Goal: Task Accomplishment & Management: Complete application form

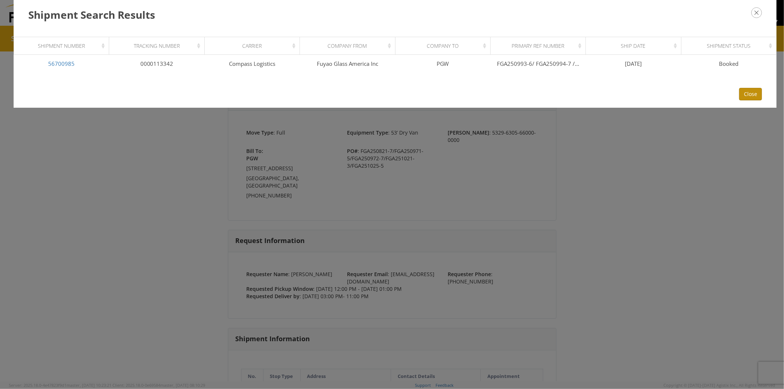
scroll to position [122, 0]
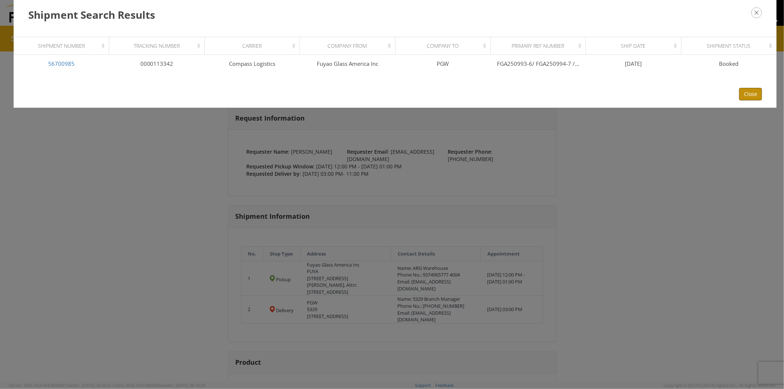
drag, startPoint x: 755, startPoint y: 87, endPoint x: 622, endPoint y: 36, distance: 143.2
click at [755, 88] on button "Close" at bounding box center [750, 94] width 23 height 12
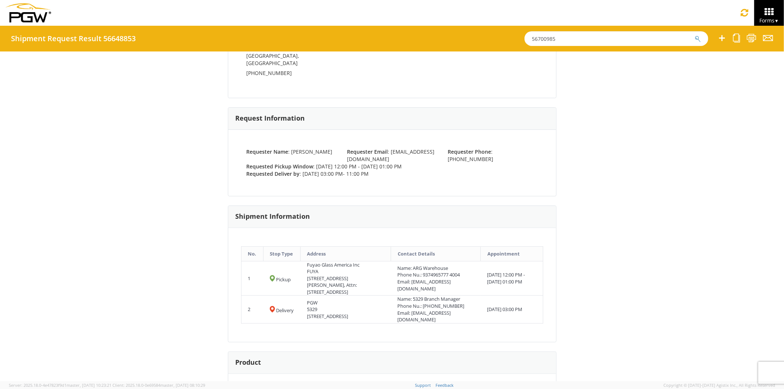
drag, startPoint x: 531, startPoint y: 32, endPoint x: 402, endPoint y: 27, distance: 129.5
click at [405, 29] on div "Shipment Request Result 56648853 56700985" at bounding box center [392, 39] width 784 height 26
type input "56648891"
click at [695, 35] on button "submit" at bounding box center [698, 39] width 6 height 9
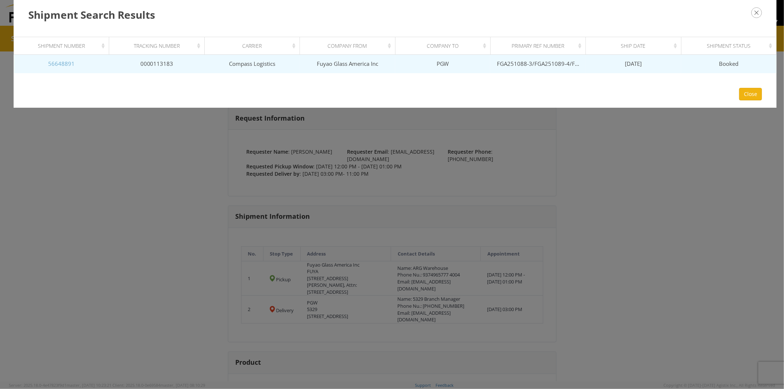
click at [68, 62] on link "56648891" at bounding box center [61, 63] width 26 height 7
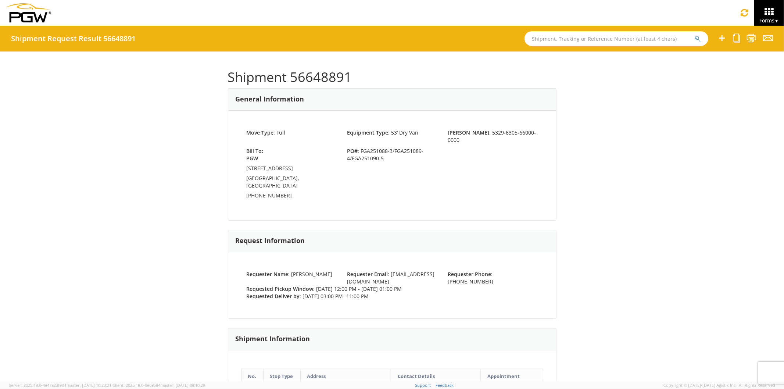
click at [437, 181] on div "Bill To: PGW 850 Southern Ave Chillicothe OH, 45601, US 740-774-7601 PO# : FGA2…" at bounding box center [392, 174] width 302 height 54
drag, startPoint x: 356, startPoint y: 141, endPoint x: 388, endPoint y: 142, distance: 32.4
click at [388, 147] on span "PO# : FGA251088-3/FGA251089-4/FGA251090-5" at bounding box center [391, 154] width 101 height 15
copy span "FGA251088-3"
click at [711, 177] on div "Shipment 56648891 General Information Move Type : Full Equipment Type : 53’ Dry…" at bounding box center [392, 216] width 784 height 330
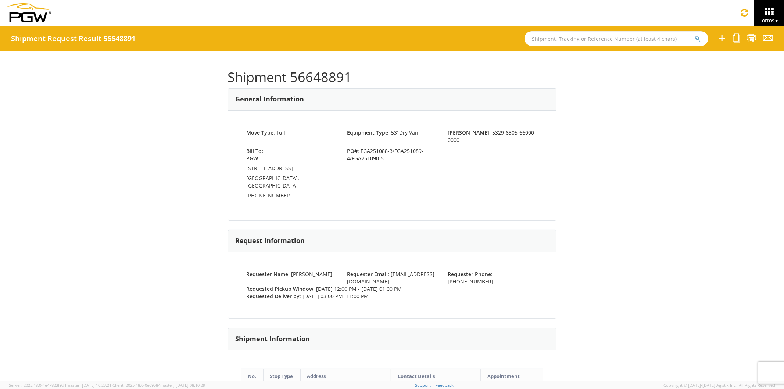
click at [556, 38] on input "text" at bounding box center [617, 38] width 184 height 15
paste input "55797059"
click at [699, 39] on icon "submit" at bounding box center [698, 39] width 6 height 7
click at [695, 37] on icon "submit" at bounding box center [698, 39] width 6 height 7
click at [576, 39] on input "55797059" at bounding box center [617, 38] width 184 height 15
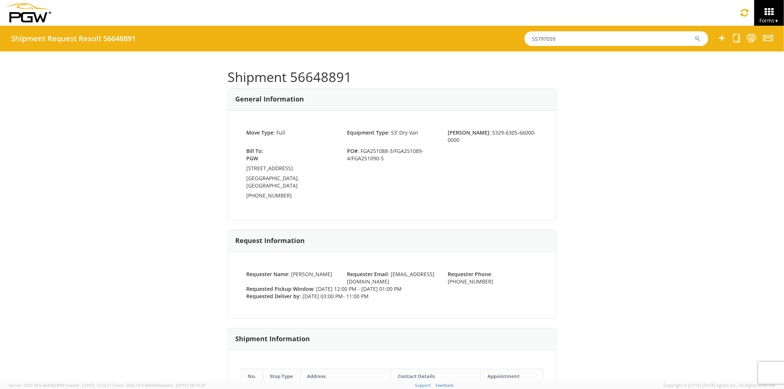
click at [695, 35] on button "submit" at bounding box center [698, 39] width 6 height 9
drag, startPoint x: 564, startPoint y: 37, endPoint x: 551, endPoint y: 35, distance: 13.0
click at [562, 37] on input "55797059" at bounding box center [617, 38] width 184 height 15
click at [531, 35] on input "55797059" at bounding box center [617, 38] width 184 height 15
click at [588, 40] on input "55797059" at bounding box center [617, 38] width 184 height 15
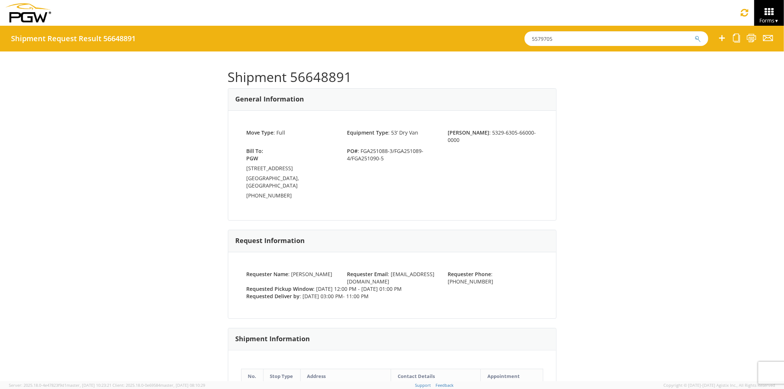
type input "55797059"
click at [699, 37] on icon "submit" at bounding box center [698, 39] width 6 height 7
click at [698, 37] on icon "submit" at bounding box center [698, 39] width 6 height 7
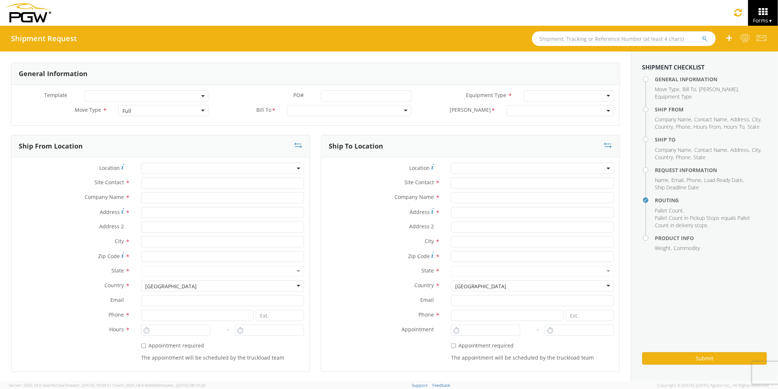
click at [560, 41] on input "text" at bounding box center [624, 38] width 184 height 15
paste input "FGA250564"
click at [702, 35] on button "submit" at bounding box center [705, 39] width 6 height 9
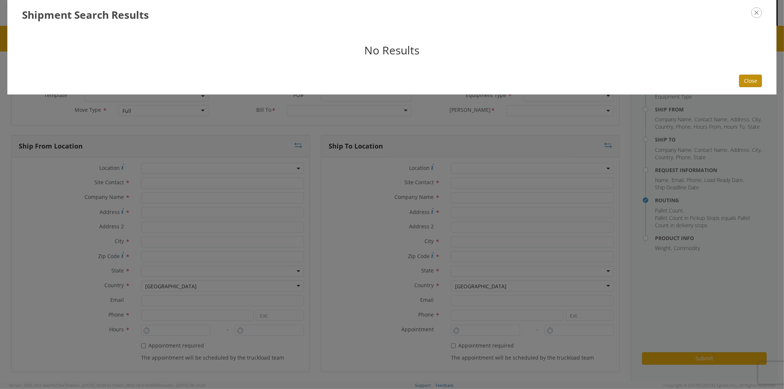
click at [752, 76] on button "Close" at bounding box center [750, 81] width 23 height 12
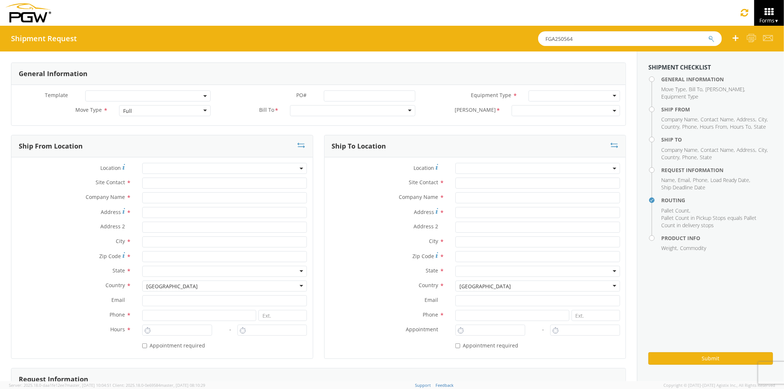
click at [577, 37] on input "FGA250564" at bounding box center [630, 38] width 184 height 15
drag, startPoint x: 577, startPoint y: 37, endPoint x: 504, endPoint y: 37, distance: 73.5
click at [504, 37] on div "Shipment Request FGA250564" at bounding box center [392, 39] width 784 height 26
paste input "55797059"
type input "55797059"
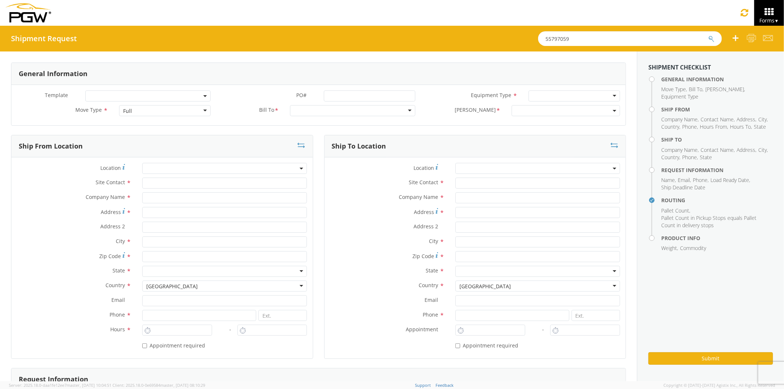
click at [708, 35] on button "submit" at bounding box center [711, 39] width 6 height 9
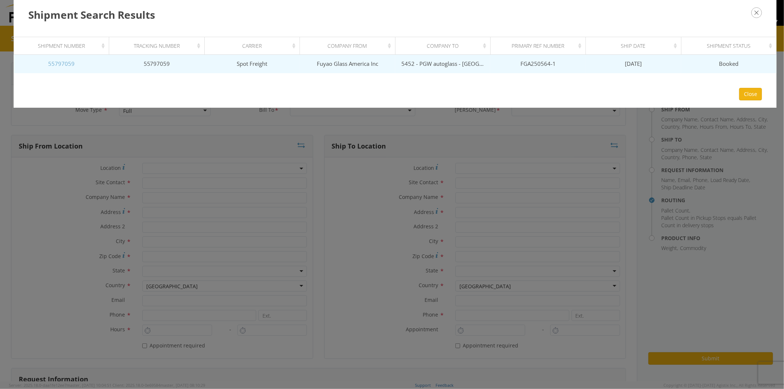
click at [60, 63] on link "55797059" at bounding box center [61, 63] width 26 height 7
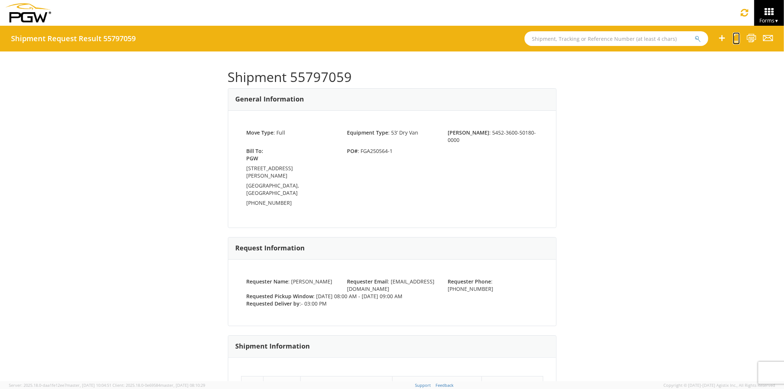
click at [737, 38] on icon at bounding box center [736, 37] width 7 height 9
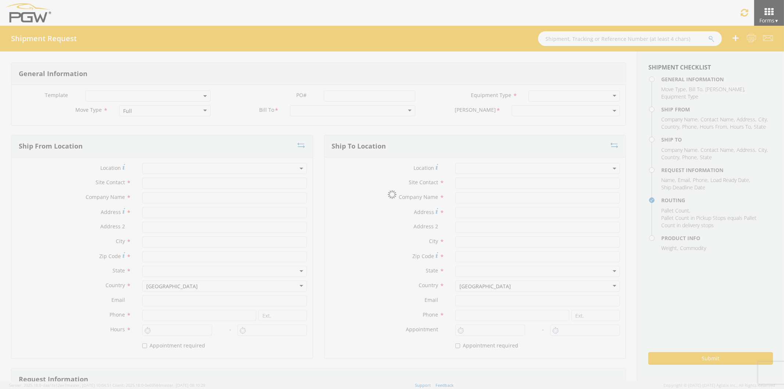
select select
type input "ARG Warehouse"
type input "Fuyao Glass America Inc"
type input "[STREET_ADDRESS][PERSON_NAME]"
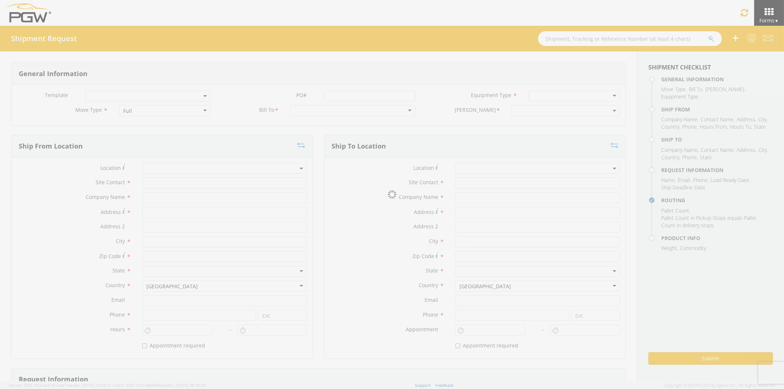
type input "Attn: 2601 ARG Warehouse"
type input "Moraine"
type input "45439"
type input "[EMAIL_ADDRESS][DOMAIN_NAME]"
type input "9374965777"
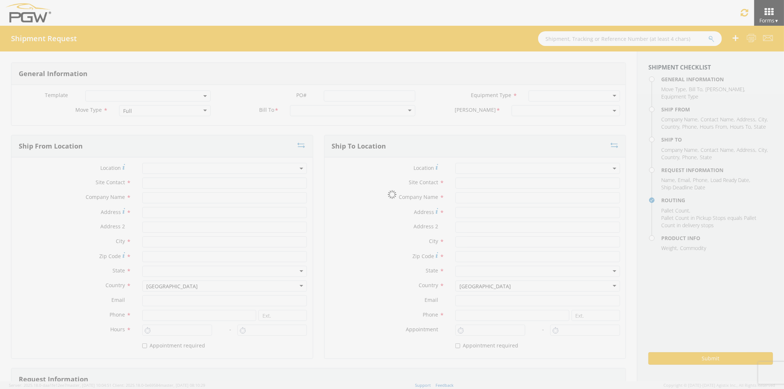
type input "4004"
type input "8:00 AM"
type input "9:00 AM"
type input "5452 Branch Manager"
type input "5452 - PGW autoglass - [GEOGRAPHIC_DATA]"
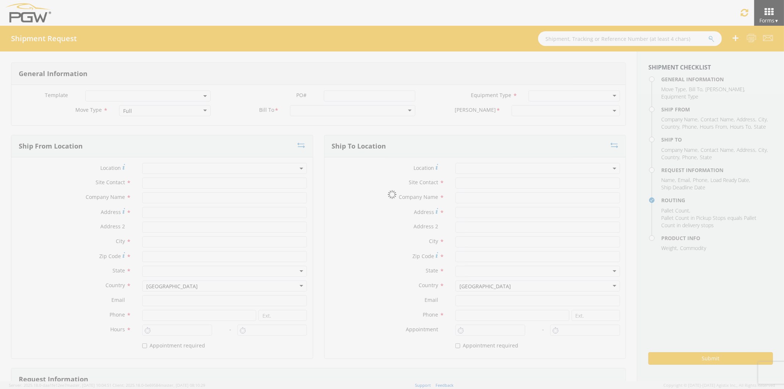
type input "[STREET_ADDRESS][PERSON_NAME]"
type input "Austin"
type input "78728"
type input "[EMAIL_ADDRESS][DOMAIN_NAME]"
type input "[PHONE_NUMBER]"
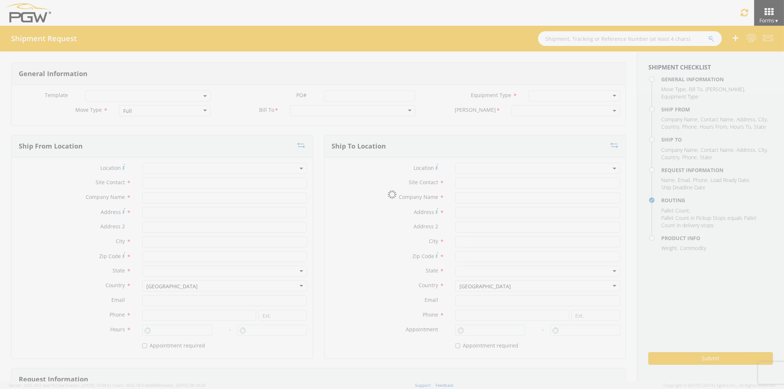
type input "3:00 PM"
type input "[PERSON_NAME]"
type input "[EMAIL_ADDRESS][DOMAIN_NAME]"
checkbox input "true"
type input "[PHONE_NUMBER]"
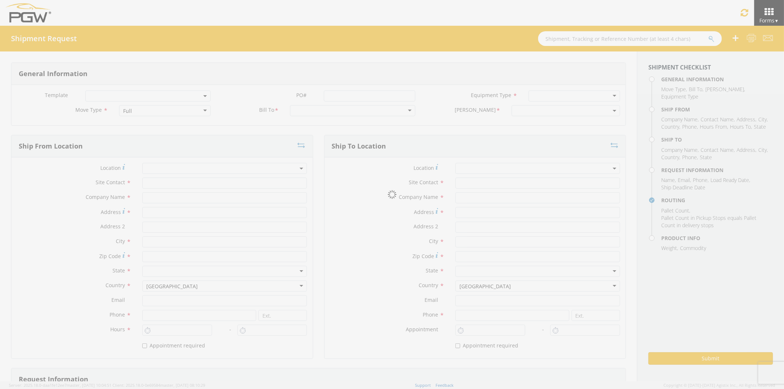
type textarea "PGW Branch Direct - [GEOGRAPHIC_DATA] [GEOGRAPHIC_DATA] FGA250564-1 (48 Crates)…"
type textarea "NO LTL Appt unless noted, ALL Truckload APPT Reqd. Contact [PERSON_NAME] [PHONE…"
type input "39000"
type input "48"
type textarea "PGW Branch Direct - [GEOGRAPHIC_DATA] [GEOGRAPHIC_DATA] FGA250564-1 (48 Crates)…"
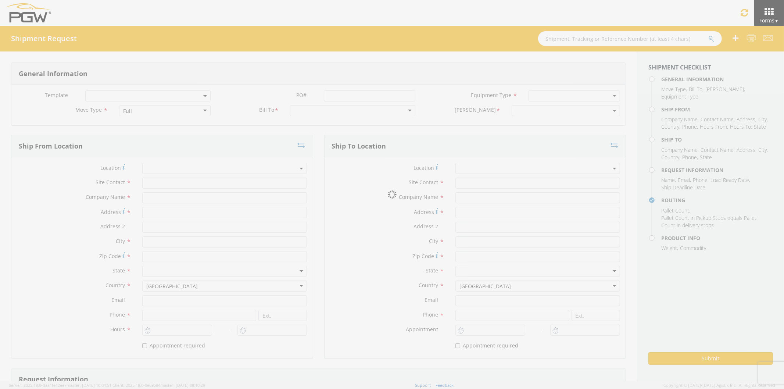
checkbox input "true"
select select "5452-3600-50180-0000"
select select "28299"
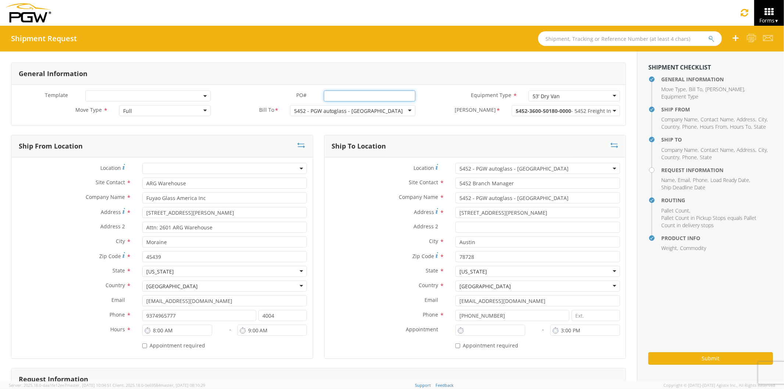
click at [333, 93] on input "PO# *" at bounding box center [369, 95] width 91 height 11
paste input "FGA251004"
type input "FGA251004-1"
click at [442, 98] on label "Equipment Type *" at bounding box center [472, 95] width 102 height 10
click at [200, 92] on span at bounding box center [147, 95] width 125 height 11
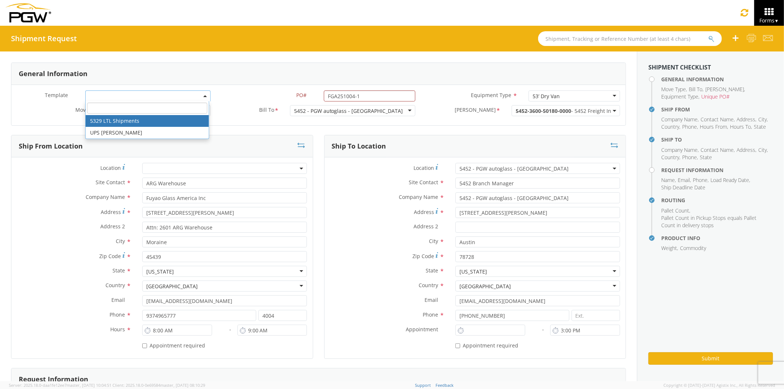
click at [254, 98] on label "PO# *" at bounding box center [267, 95] width 102 height 10
click at [324, 98] on input "FGA251004-1" at bounding box center [369, 95] width 91 height 11
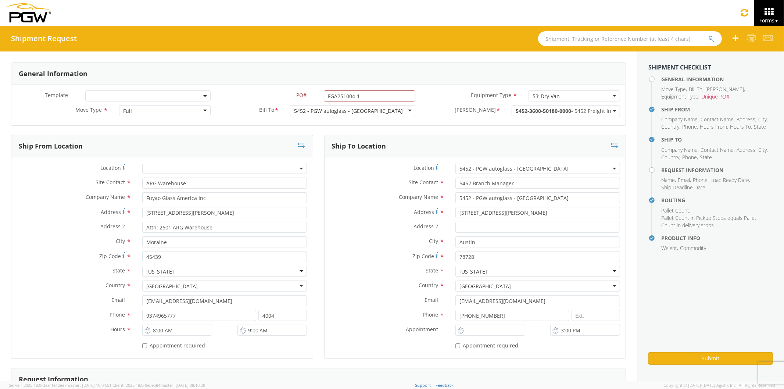
click at [409, 122] on div "Template * PO# * FGA251004-1 Equipment Type * 53’ Dry Van 53’ Dry Van 28’ Box V…" at bounding box center [318, 105] width 614 height 40
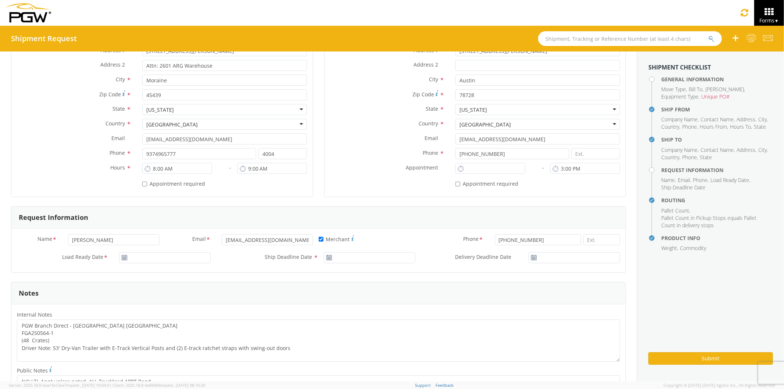
scroll to position [163, 0]
drag, startPoint x: 97, startPoint y: 239, endPoint x: 29, endPoint y: 233, distance: 68.2
click at [29, 233] on div "Name * [PERSON_NAME]" at bounding box center [88, 238] width 154 height 11
click at [148, 242] on input "Xiaofang Fan" at bounding box center [113, 238] width 91 height 11
type input "Xiaofang Fan"
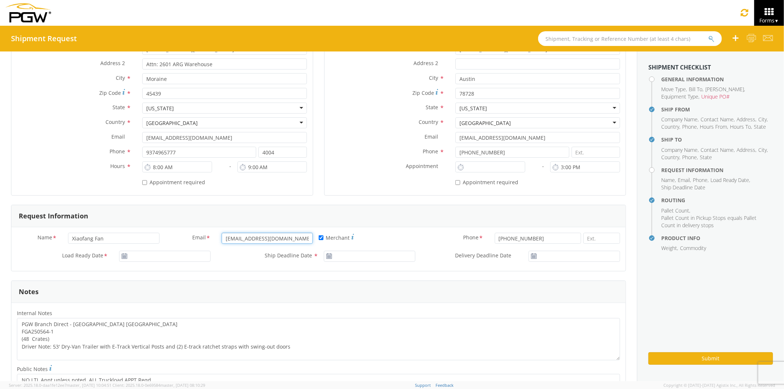
drag, startPoint x: 296, startPoint y: 240, endPoint x: 197, endPoint y: 239, distance: 98.9
click at [197, 239] on div "Email * [EMAIL_ADDRESS][DOMAIN_NAME]" at bounding box center [242, 238] width 154 height 11
type input "Xiaofang Fan"
click at [243, 258] on label "Ship Deadline Date *" at bounding box center [267, 256] width 102 height 10
click at [324, 258] on input "Ship Deadline Date *" at bounding box center [369, 256] width 91 height 11
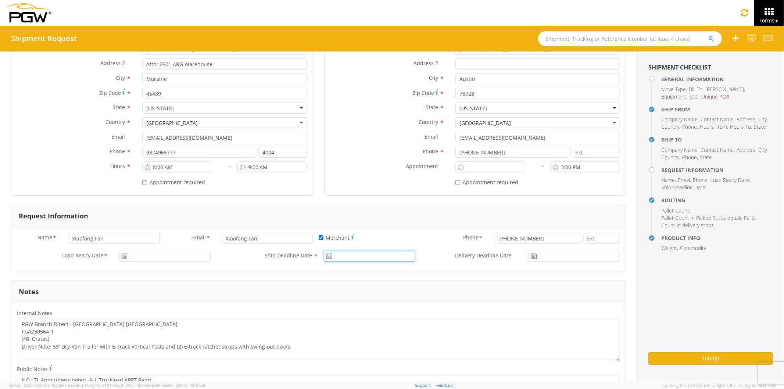
type input "[DATE]"
click at [237, 256] on label "Ship Deadline Date *" at bounding box center [267, 256] width 102 height 10
click at [324, 256] on input "[DATE]" at bounding box center [369, 256] width 91 height 11
drag, startPoint x: 260, startPoint y: 241, endPoint x: 211, endPoint y: 236, distance: 48.7
click at [211, 237] on div "Email * Xiaofang Fan Invalid email(s)" at bounding box center [242, 238] width 154 height 11
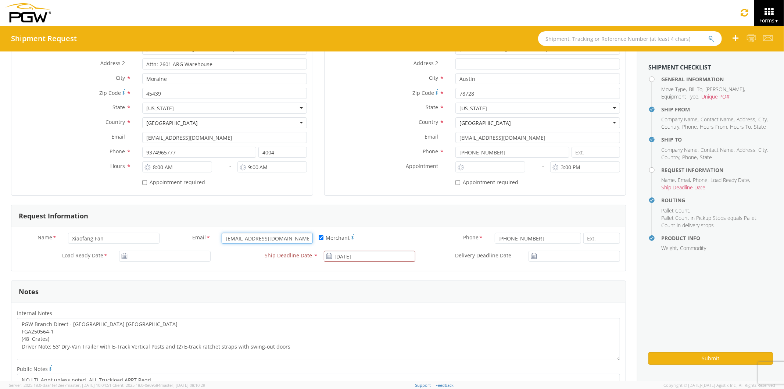
type input "[EMAIL_ADDRESS][DOMAIN_NAME]"
drag, startPoint x: 275, startPoint y: 267, endPoint x: 273, endPoint y: 264, distance: 4.1
click at [275, 267] on div "Name * [PERSON_NAME] Email * [EMAIL_ADDRESS][DOMAIN_NAME] * Merchant Phone * [P…" at bounding box center [318, 249] width 614 height 44
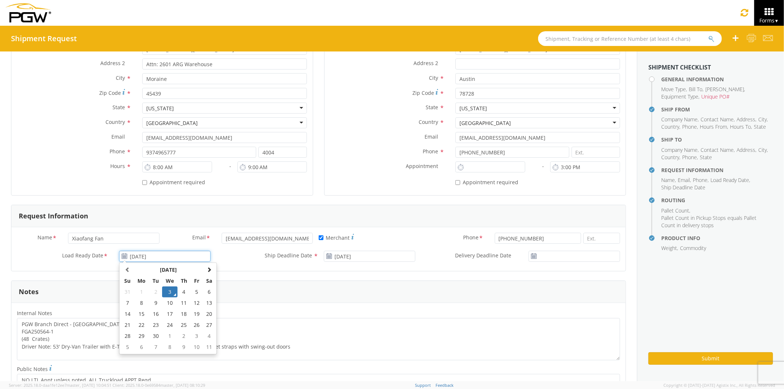
click at [185, 260] on input "[DATE]" at bounding box center [164, 256] width 91 height 11
click at [209, 290] on td "6" at bounding box center [209, 291] width 12 height 11
type input "[DATE]"
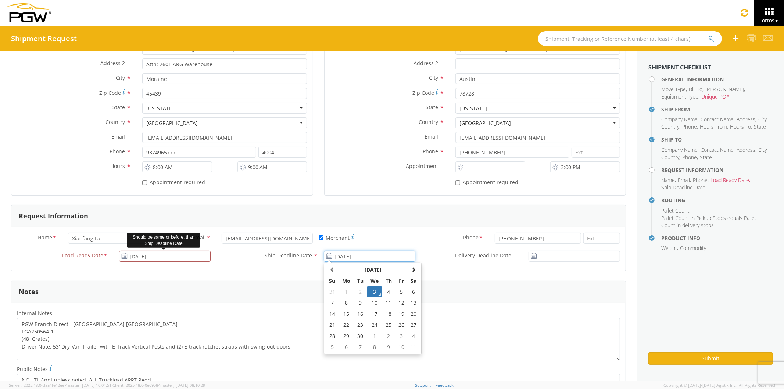
click at [342, 255] on input "[DATE]" at bounding box center [369, 256] width 91 height 11
click at [411, 293] on td "6" at bounding box center [414, 291] width 12 height 11
type input "[DATE]"
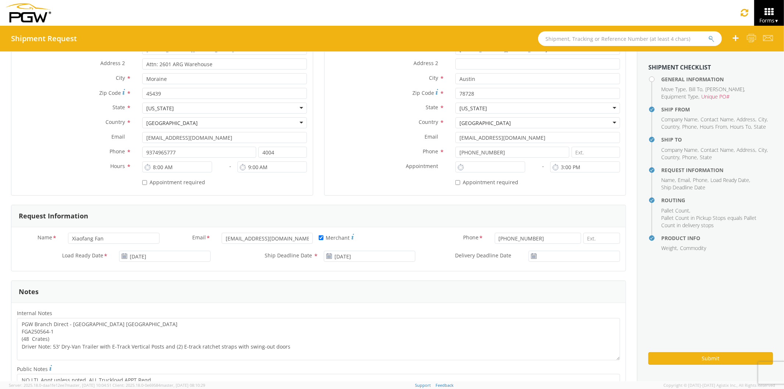
click at [357, 280] on form "General Information Template * PO# * FGA251004-1 Equipment Type * 53’ Dry Van 5…" at bounding box center [318, 298] width 615 height 798
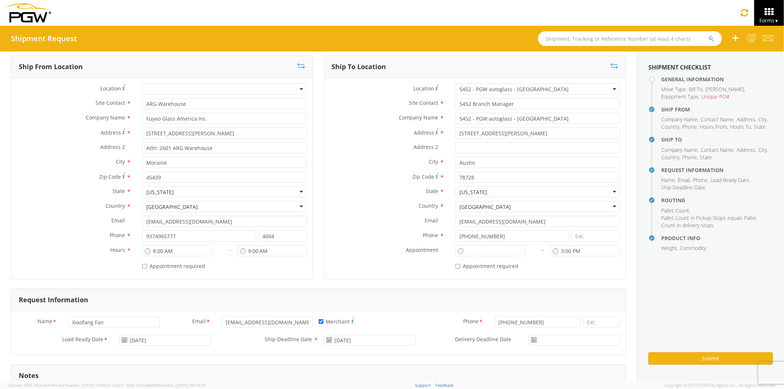
scroll to position [0, 0]
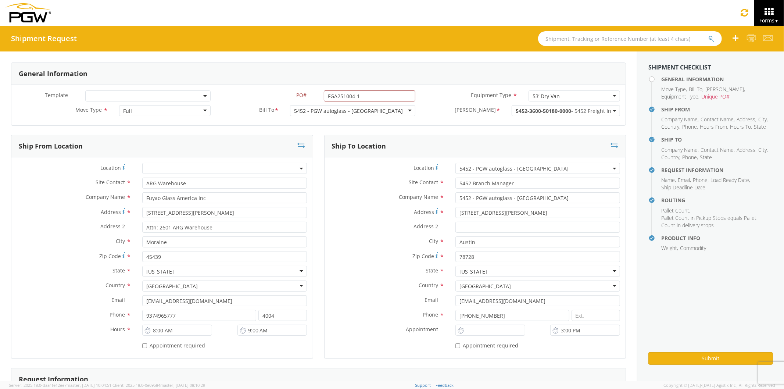
click at [421, 110] on label "[PERSON_NAME] *" at bounding box center [463, 110] width 85 height 10
click at [369, 98] on input "FGA251004-1" at bounding box center [369, 95] width 91 height 11
type input "FGA251004"
drag, startPoint x: 452, startPoint y: 105, endPoint x: 446, endPoint y: 104, distance: 6.6
click at [452, 105] on label "[PERSON_NAME] *" at bounding box center [463, 110] width 85 height 10
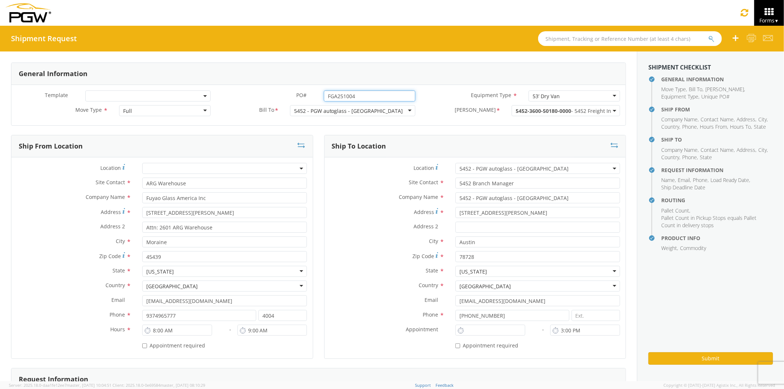
drag, startPoint x: 355, startPoint y: 96, endPoint x: 281, endPoint y: 89, distance: 75.0
click at [281, 89] on div "Template * PO# * FGA251004 Equipment Type * 53’ Dry Van 53’ Dry Van 28’ Box Van…" at bounding box center [318, 105] width 614 height 40
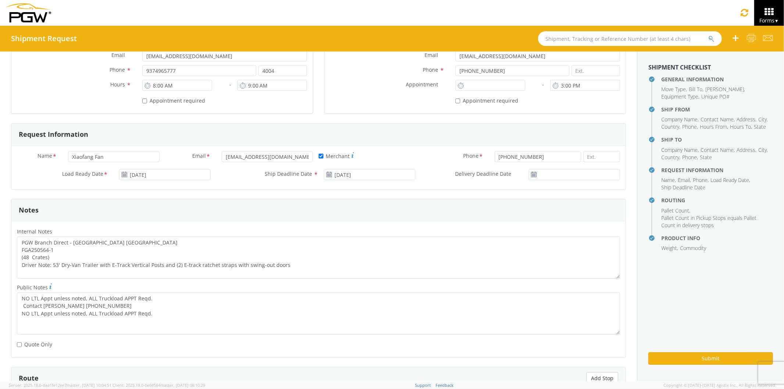
scroll to position [286, 0]
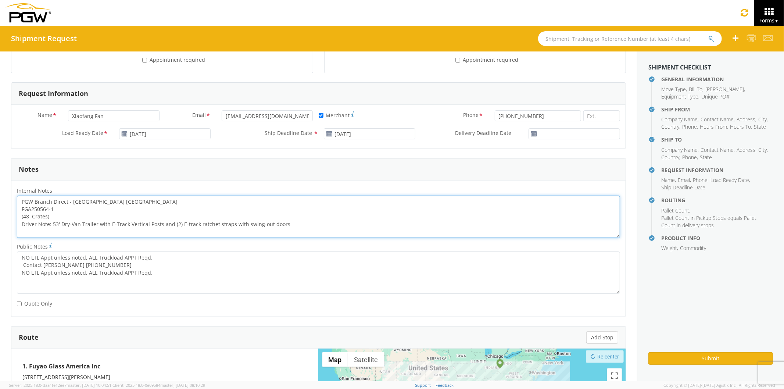
drag, startPoint x: 46, startPoint y: 211, endPoint x: 18, endPoint y: 208, distance: 27.8
click at [18, 208] on textarea "PGW Branch Direct - [GEOGRAPHIC_DATA] [GEOGRAPHIC_DATA] FGA250564-1 (48 Crates)…" at bounding box center [318, 217] width 603 height 42
paste textarea "1004"
type textarea "PGW Branch Direct - [GEOGRAPHIC_DATA] [GEOGRAPHIC_DATA] FGA251004 (48 Crates) D…"
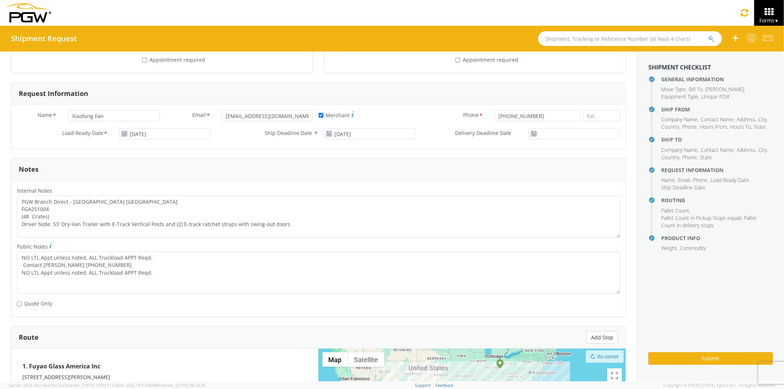
click at [90, 296] on div "Public Notes * NO LTL Appt unless noted, ALL Truckload APPT Reqd. Contact [PERS…" at bounding box center [318, 270] width 614 height 56
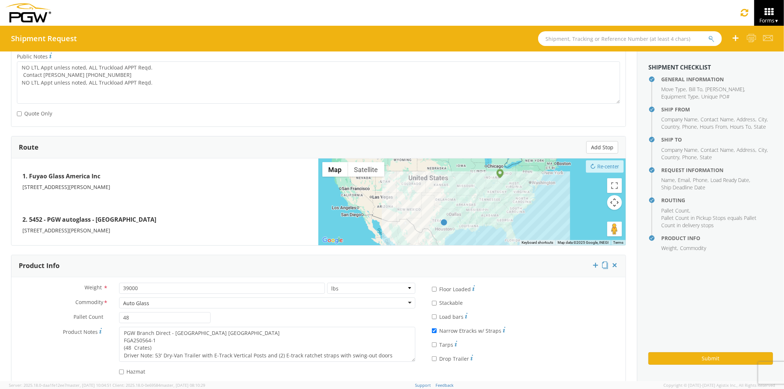
scroll to position [489, 0]
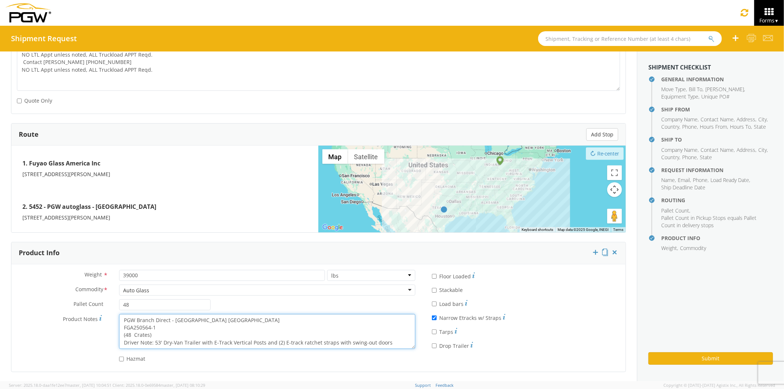
drag, startPoint x: 162, startPoint y: 329, endPoint x: 115, endPoint y: 324, distance: 47.0
click at [115, 324] on div "PGW Branch Direct - [GEOGRAPHIC_DATA] [GEOGRAPHIC_DATA] FGA250564-1 (48 Crates)…" at bounding box center [267, 331] width 307 height 35
click at [162, 333] on textarea "PGW Branch Direct - [GEOGRAPHIC_DATA] [GEOGRAPHIC_DATA] FGA250564-1 (48 Crates)…" at bounding box center [267, 331] width 296 height 35
drag, startPoint x: 161, startPoint y: 331, endPoint x: 122, endPoint y: 329, distance: 38.7
click at [122, 329] on textarea "PGW Branch Direct - [GEOGRAPHIC_DATA] [GEOGRAPHIC_DATA] FGA250564-1 (48 Crates)…" at bounding box center [267, 331] width 296 height 35
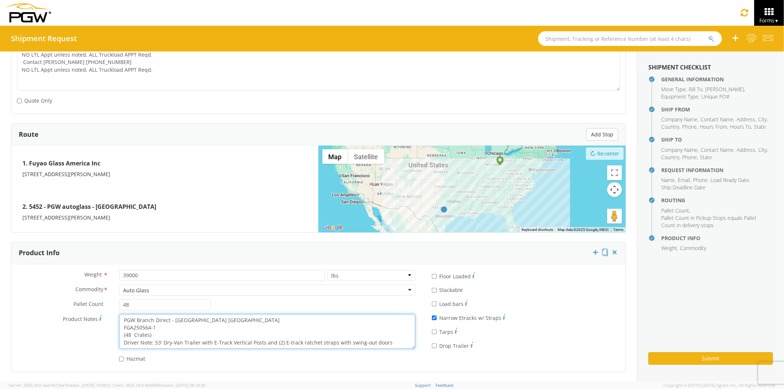
paste textarea "1004"
type textarea "PGW Branch Direct - [GEOGRAPHIC_DATA] [GEOGRAPHIC_DATA] FGA251004 (48 Crates) D…"
click at [201, 364] on div "Hazmat" at bounding box center [215, 360] width 409 height 14
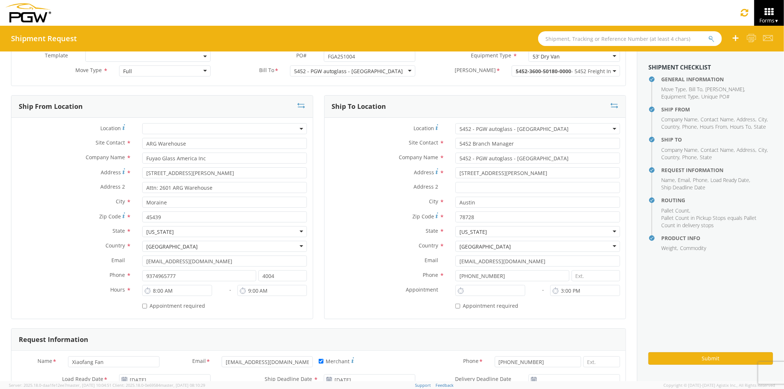
scroll to position [0, 0]
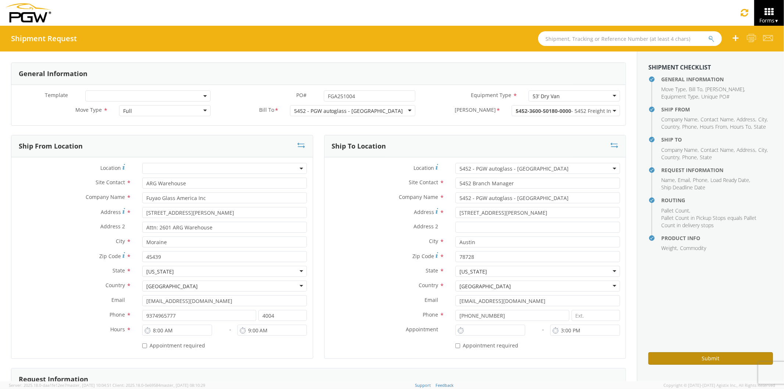
click at [676, 357] on button "Submit" at bounding box center [710, 358] width 125 height 12
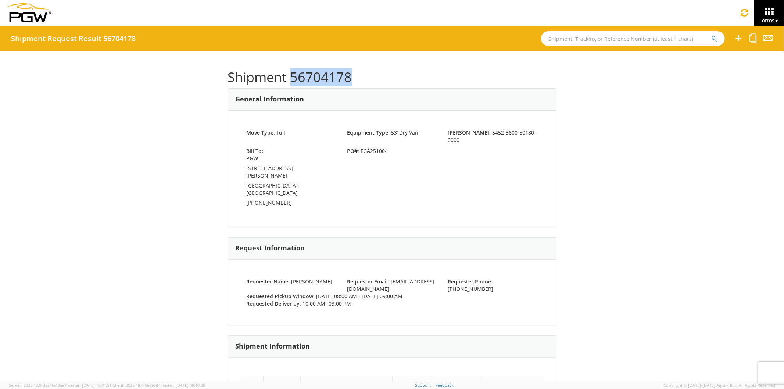
drag, startPoint x: 287, startPoint y: 75, endPoint x: 349, endPoint y: 79, distance: 61.9
click at [349, 79] on h1 "Shipment 56704178" at bounding box center [392, 77] width 329 height 15
copy h1 "56704178"
click at [557, 38] on input "text" at bounding box center [633, 38] width 184 height 15
paste input "56018930"
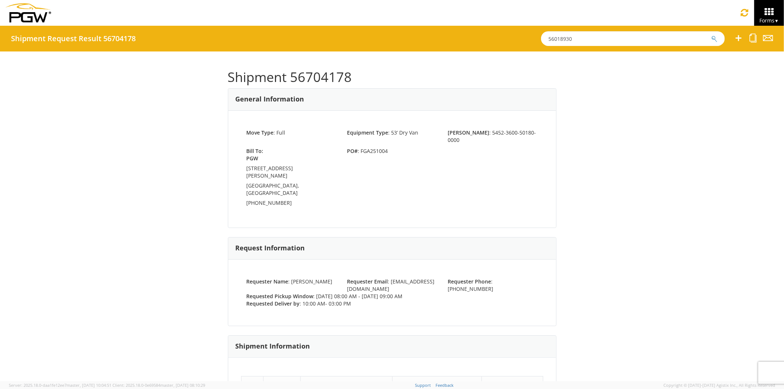
type input "56018930"
click at [711, 35] on button "submit" at bounding box center [714, 39] width 6 height 9
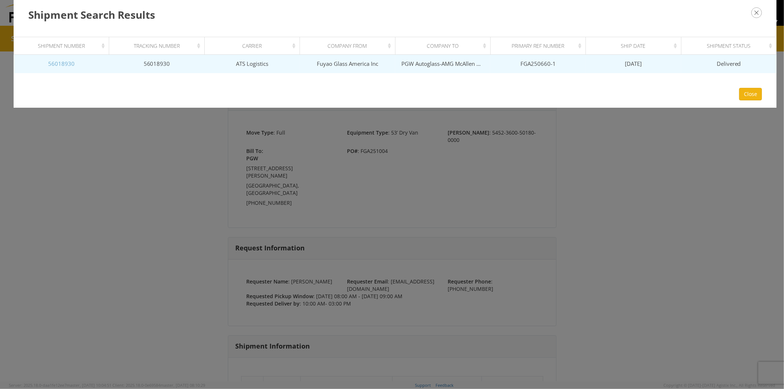
click at [67, 64] on link "56018930" at bounding box center [61, 63] width 26 height 7
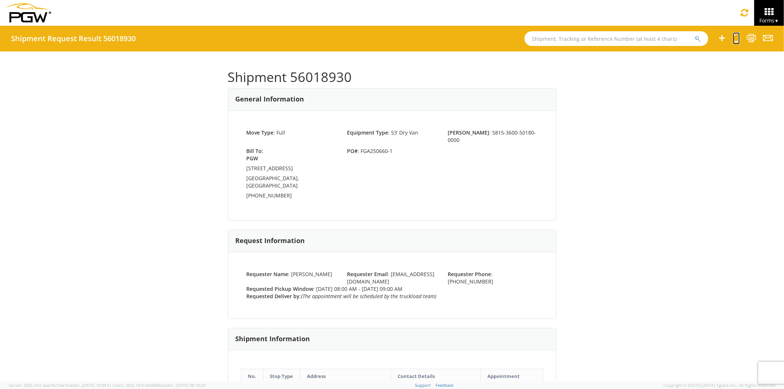
click at [737, 37] on icon at bounding box center [736, 37] width 7 height 9
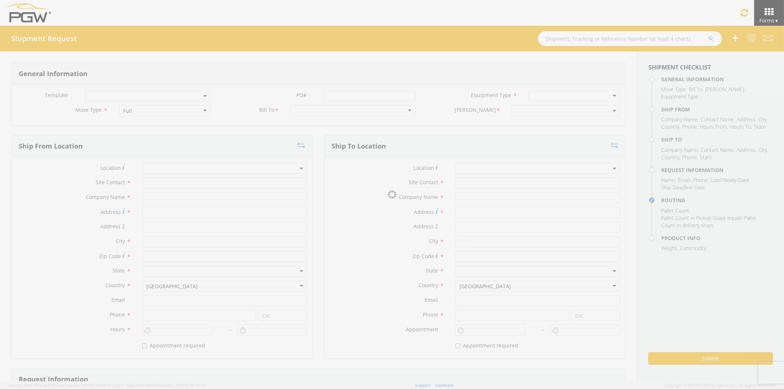
select select
type input "ARG Warehouse"
type input "Fuyao Glass America Inc"
type input "[STREET_ADDRESS][PERSON_NAME]"
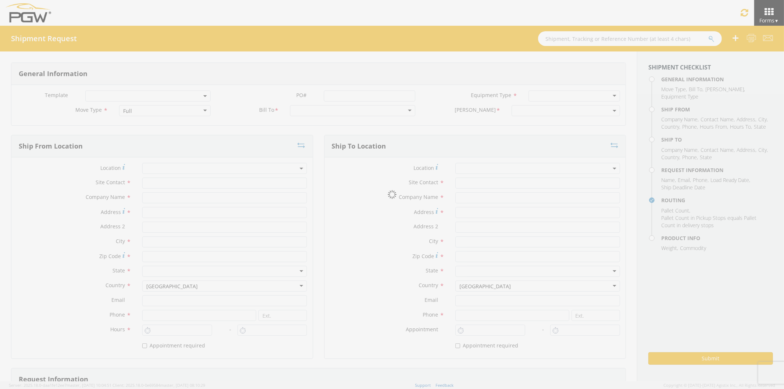
type input "Attn: 2601 ARG Warehouse"
type input "Moraine"
type input "45439"
type input "[EMAIL_ADDRESS][DOMAIN_NAME]"
type input "9374965777"
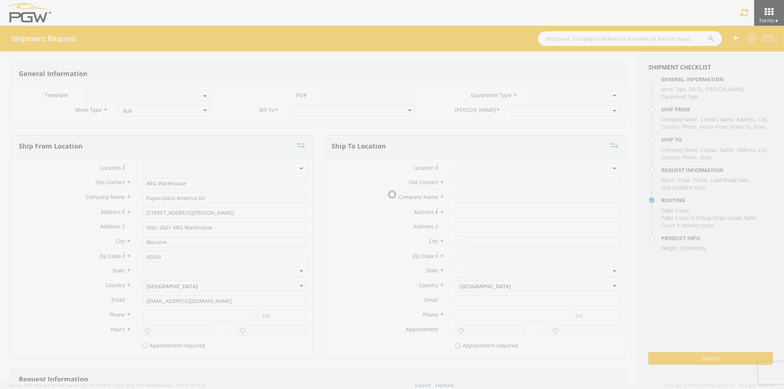
type input "4004"
type input "8:00 AM"
type input "9:00 AM"
type input "Branch Manager"
type input "PGW Autoglass-AMG McAllen 5815"
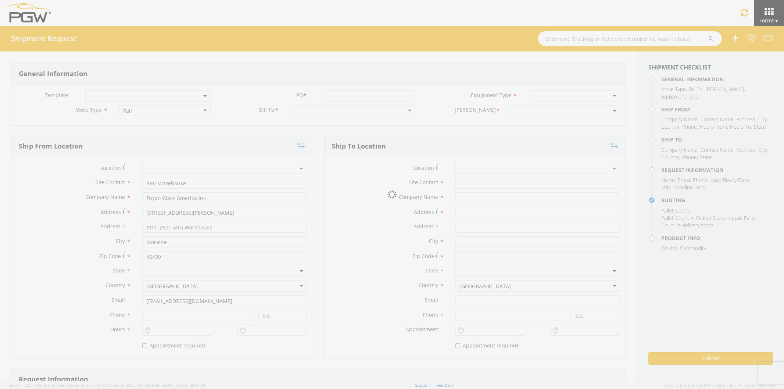
type input "[STREET_ADDRESS]"
type input "McAllen"
type input "78503"
type input "[PHONE_NUMBER]"
type input "[PERSON_NAME]"
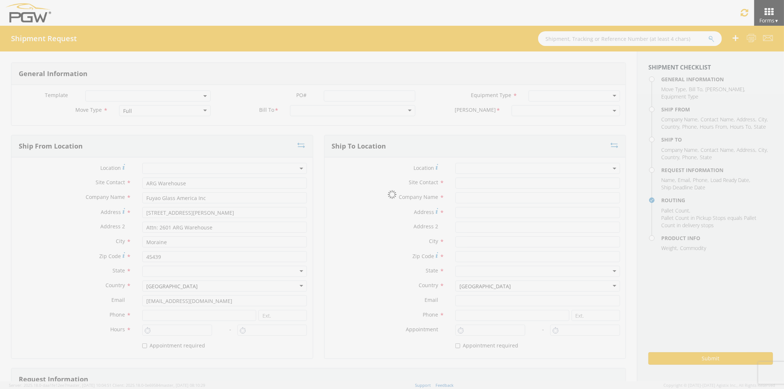
type input "[EMAIL_ADDRESS][DOMAIN_NAME]"
checkbox input "true"
type input "[PHONE_NUMBER]"
type textarea "PGW Branch Direct - McAllen TX FGA250660-1 (48 Crates) Driver Note: 53' Dry-Van…"
type textarea "NO LTL Appt unless noted, ALL Truckload APPT Reqd."
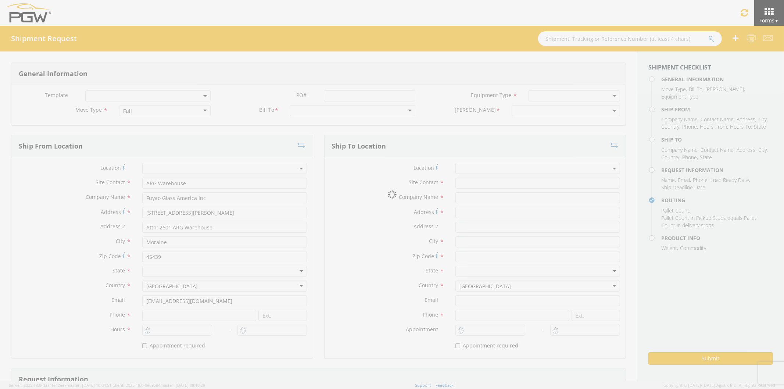
type input "39000"
type input "48"
type textarea "PGW Branch Direct - McAllen TX FGA250660-1 (48 Crates) Driver Note: 53' Dry-Van…"
checkbox input "true"
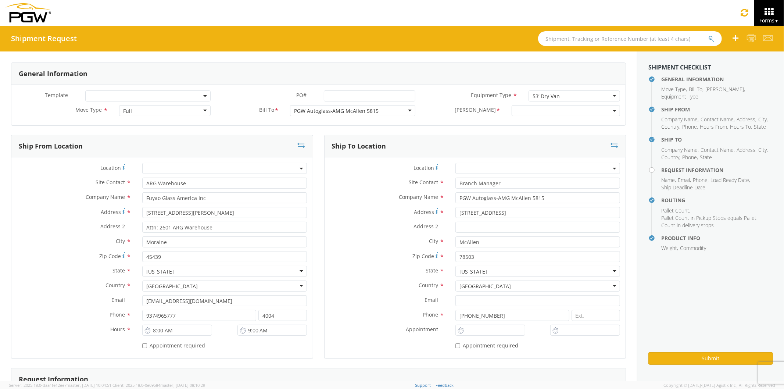
type input "7:00 AM"
type input "5:00 PM"
select select "5815-3600-50180-0000"
select select "62936"
click at [340, 93] on input "PO# *" at bounding box center [369, 95] width 91 height 11
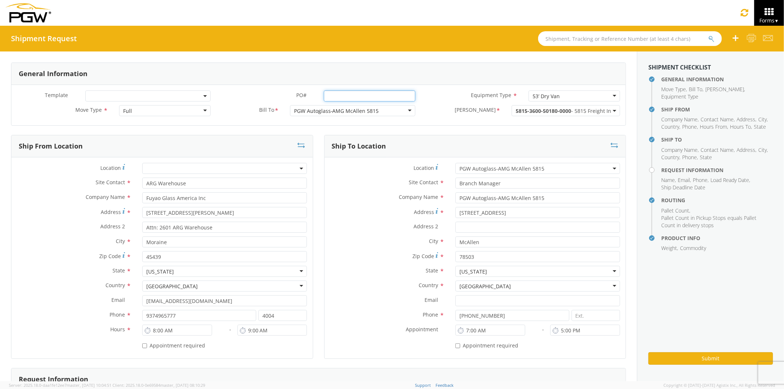
paste input "FGA251038"
type input "FGA251038"
click at [447, 100] on div "Equipment Type * 53’ Dry Van 53’ Dry Van 28’ Box Van 53’ Dry Van Dropdeck (van)…" at bounding box center [523, 95] width 205 height 11
drag, startPoint x: 362, startPoint y: 97, endPoint x: 299, endPoint y: 96, distance: 62.9
click at [299, 96] on div "PO# * FGA251038" at bounding box center [318, 95] width 205 height 11
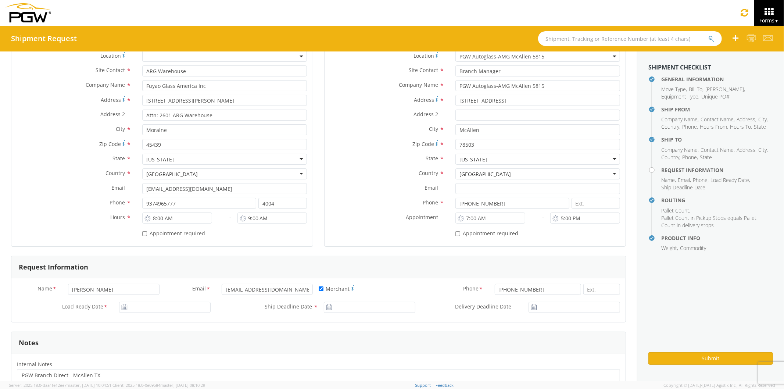
scroll to position [163, 0]
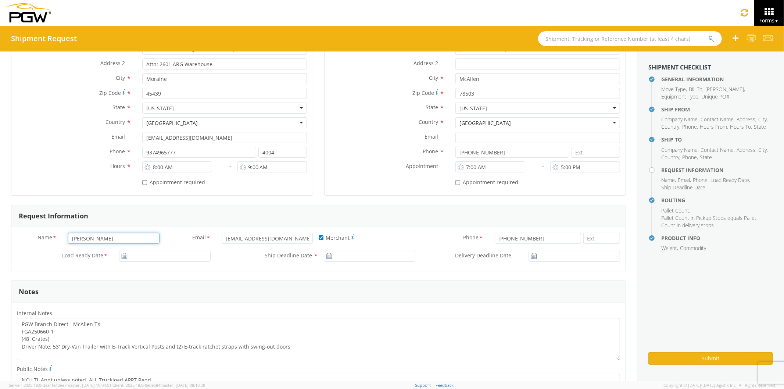
drag, startPoint x: 116, startPoint y: 241, endPoint x: 50, endPoint y: 273, distance: 73.2
click at [50, 273] on form "General Information Template * PO# * FGA251038 Equipment Type * 53’ Dry Van 53’…" at bounding box center [318, 298] width 615 height 798
type input "Xiaofang Fan"
click at [287, 237] on input "[EMAIL_ADDRESS][DOMAIN_NAME]" at bounding box center [267, 238] width 91 height 11
drag, startPoint x: 243, startPoint y: 236, endPoint x: 197, endPoint y: 234, distance: 46.0
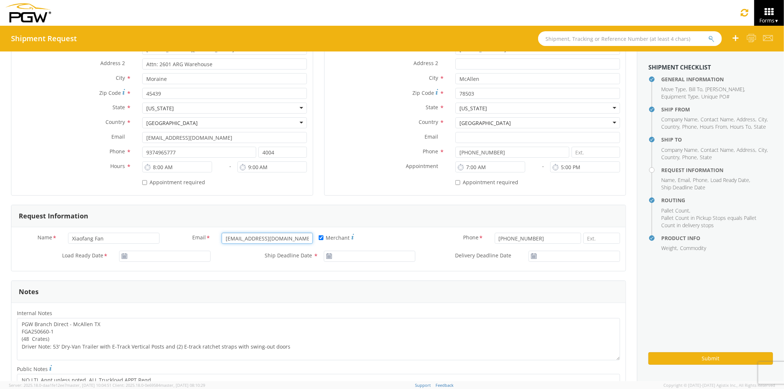
click at [199, 234] on div "Email * [EMAIL_ADDRESS][DOMAIN_NAME]" at bounding box center [242, 238] width 154 height 11
type input "[EMAIL_ADDRESS][DOMAIN_NAME]"
click at [209, 256] on div at bounding box center [165, 256] width 102 height 11
click at [198, 258] on input "[DATE]" at bounding box center [164, 256] width 91 height 11
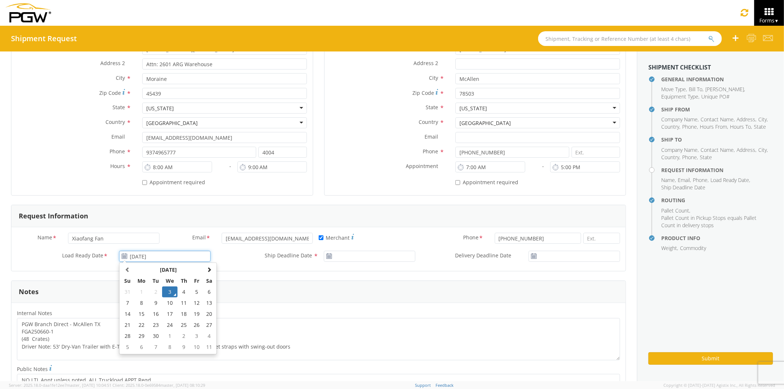
drag, startPoint x: 207, startPoint y: 291, endPoint x: 210, endPoint y: 288, distance: 4.7
click at [207, 291] on td "6" at bounding box center [209, 291] width 12 height 11
type input "[DATE]"
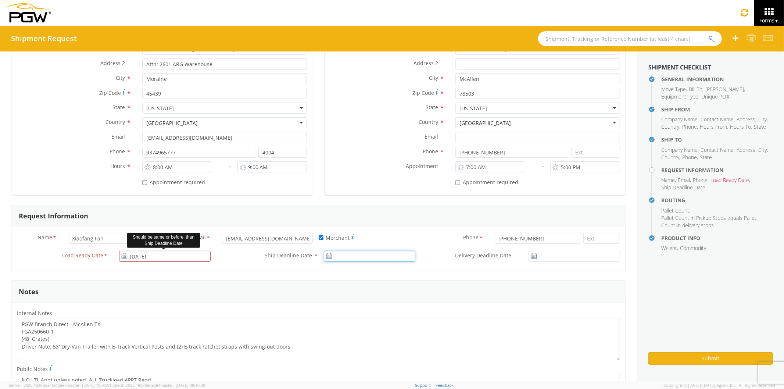
click at [390, 258] on input "Ship Deadline Date *" at bounding box center [369, 256] width 91 height 11
click at [409, 293] on td "6" at bounding box center [414, 291] width 12 height 11
type input "[DATE]"
click at [436, 278] on form "General Information Template * PO# * FGA251038 Equipment Type * 53’ Dry Van 53’…" at bounding box center [318, 298] width 615 height 798
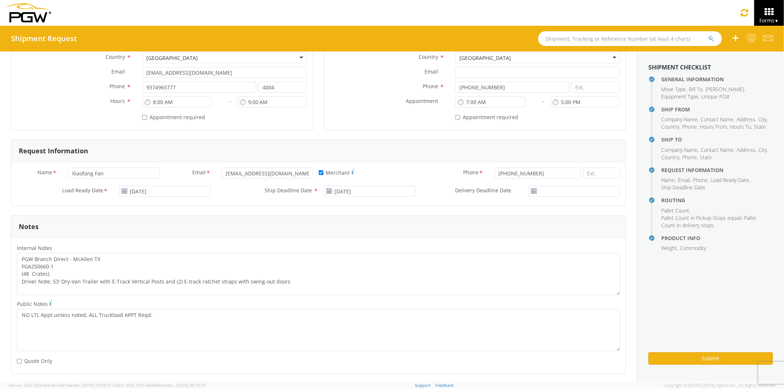
scroll to position [286, 0]
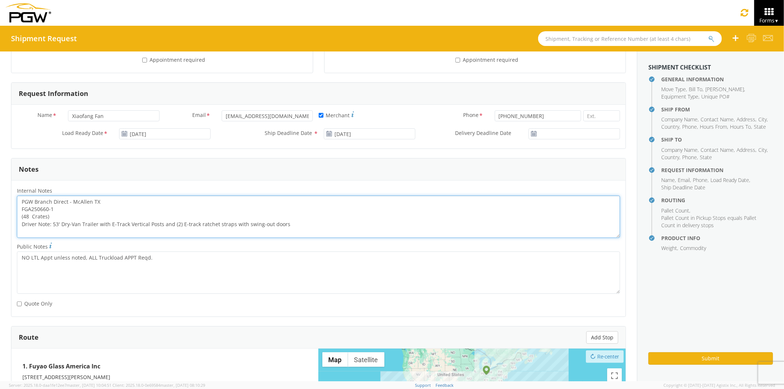
drag, startPoint x: 57, startPoint y: 211, endPoint x: 38, endPoint y: 212, distance: 19.1
click at [38, 212] on textarea "PGW Branch Direct - McAllen TX FGA250660-1 (48 Crates) Driver Note: 53' Dry-Van…" at bounding box center [318, 217] width 603 height 42
click at [368, 228] on textarea "PGW Branch Direct - McAllen TX FGA251038 (48 Crates) Driver Note: 53' Dry-Van T…" at bounding box center [318, 217] width 603 height 42
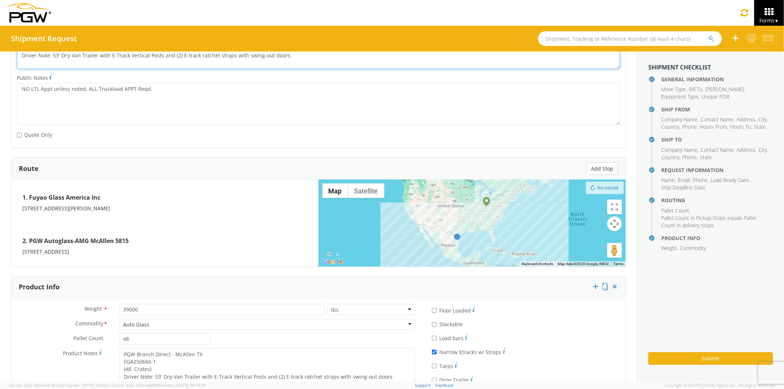
scroll to position [489, 0]
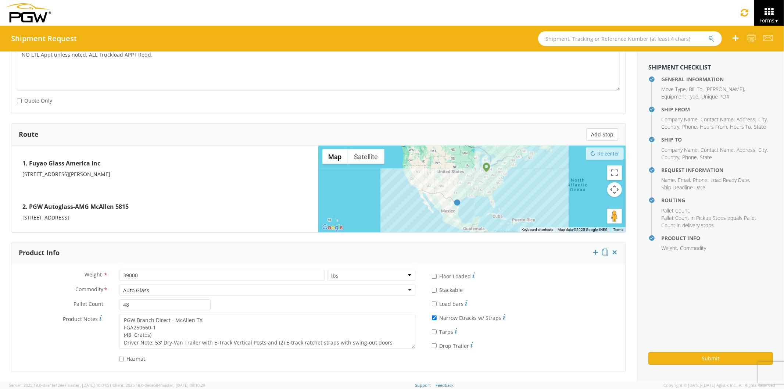
type textarea "PGW Branch Direct - McAllen TX FGA251038 (48 Crates) Driver Note: 53' Dry-Van T…"
drag, startPoint x: 160, startPoint y: 328, endPoint x: 139, endPoint y: 326, distance: 21.8
click at [139, 326] on textarea "PGW Branch Direct - McAllen TX FGA250660-1 (48 Crates) Driver Note: 53' Dry-Van…" at bounding box center [267, 331] width 296 height 35
type textarea "PGW Branch Direct - McAllen TX FGA251038 (48 Crates) Driver Note: 53' Dry-Van T…"
click at [286, 294] on div "Auto Glass" at bounding box center [267, 290] width 296 height 11
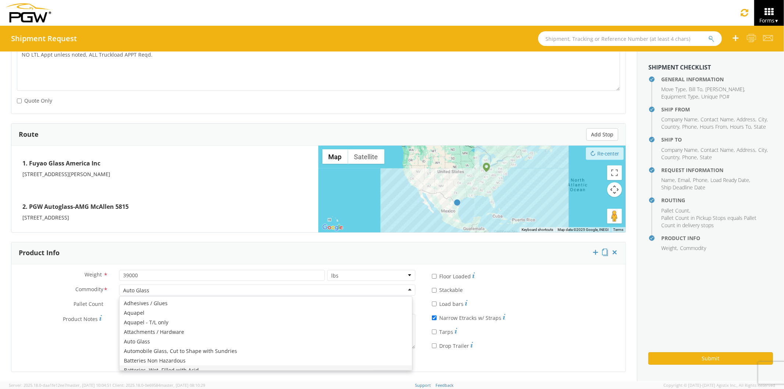
click at [484, 364] on div "Weight * 39000 lbs kgs Commodity * Auto Glass Auto Glass Adhesives / Glues Aqua…" at bounding box center [318, 318] width 614 height 96
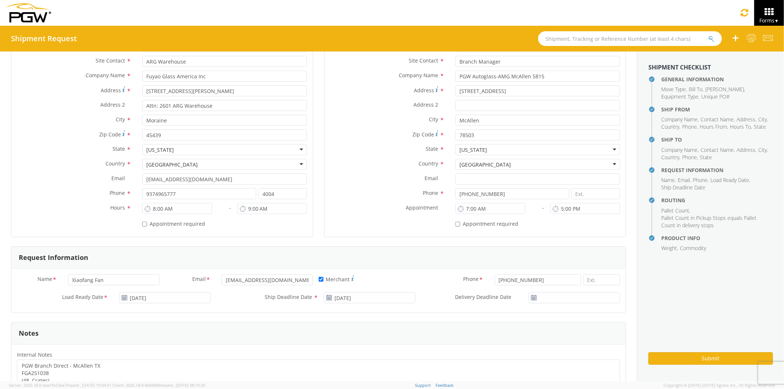
scroll to position [0, 0]
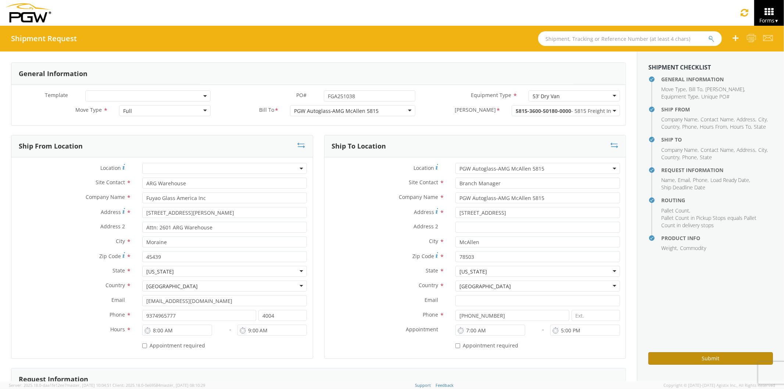
click at [678, 358] on button "Submit" at bounding box center [710, 358] width 125 height 12
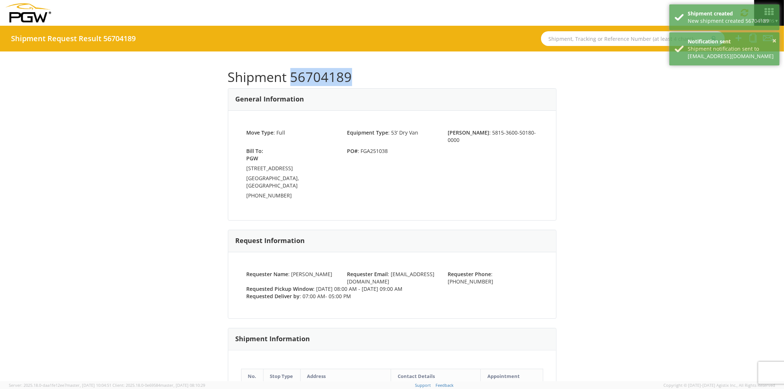
drag, startPoint x: 301, startPoint y: 76, endPoint x: 350, endPoint y: 78, distance: 48.9
click at [350, 78] on h1 "Shipment 56704189" at bounding box center [392, 77] width 329 height 15
copy h1 "56704189"
